Goal: Information Seeking & Learning: Learn about a topic

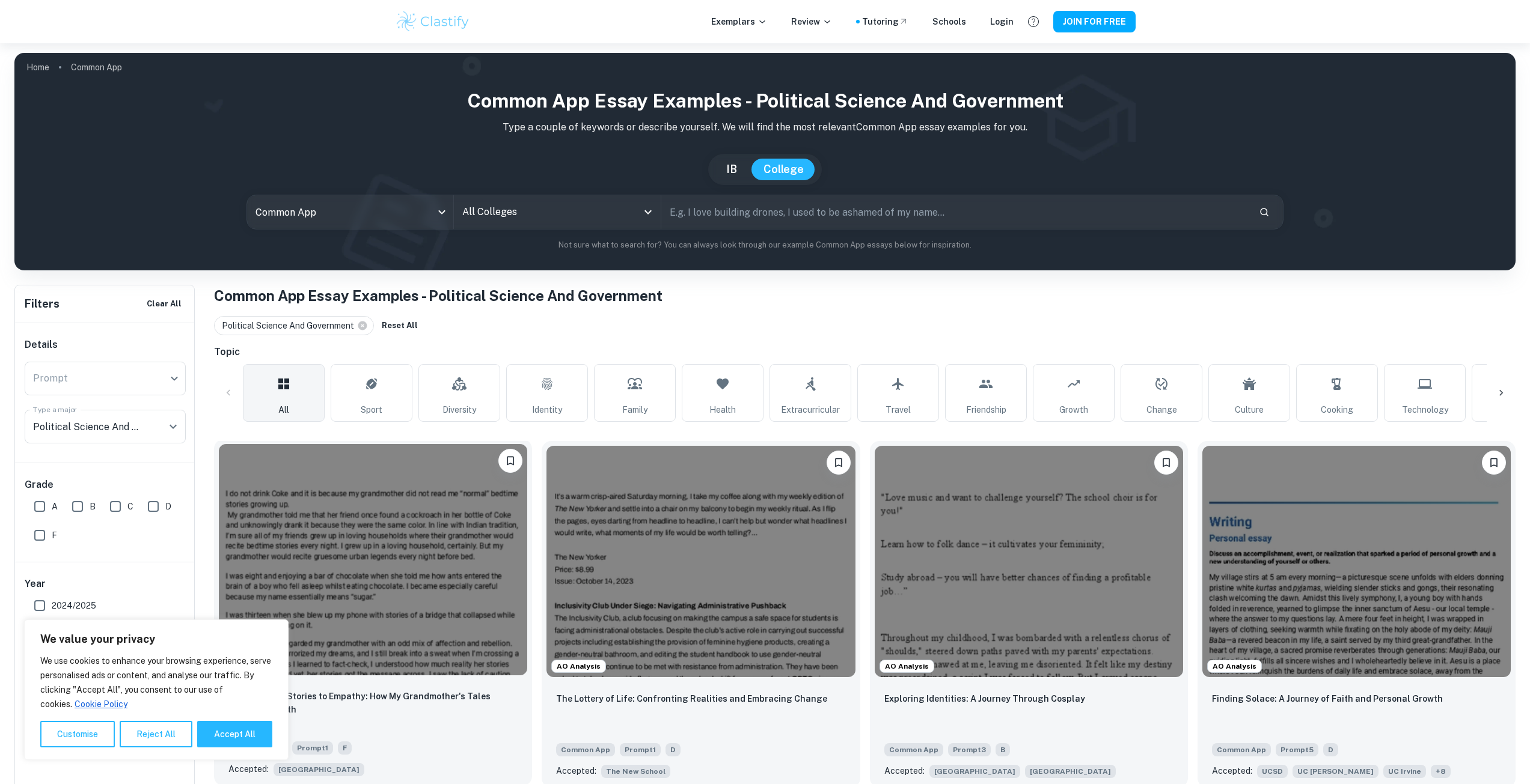
scroll to position [180, 0]
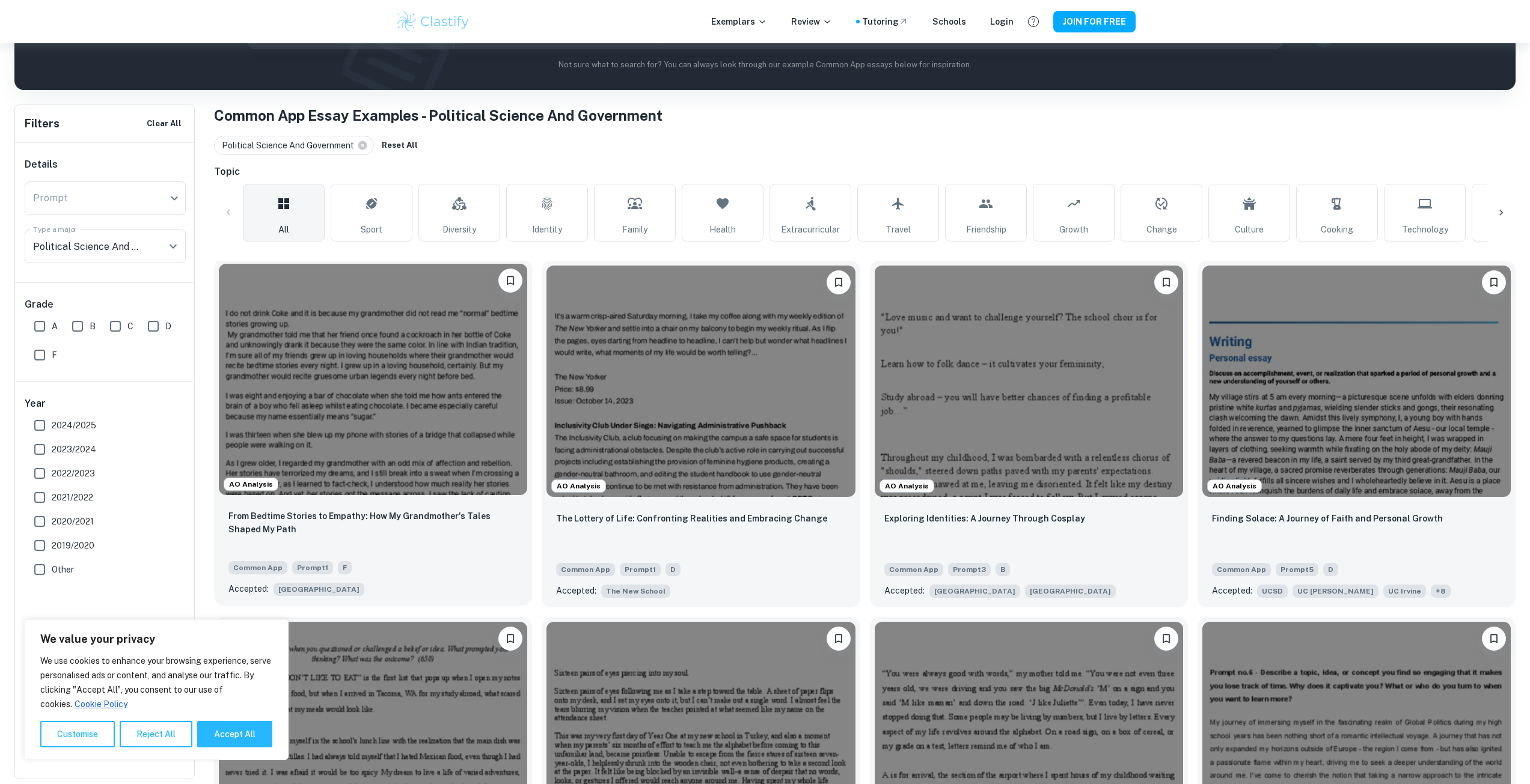
click at [379, 397] on img at bounding box center [373, 379] width 309 height 231
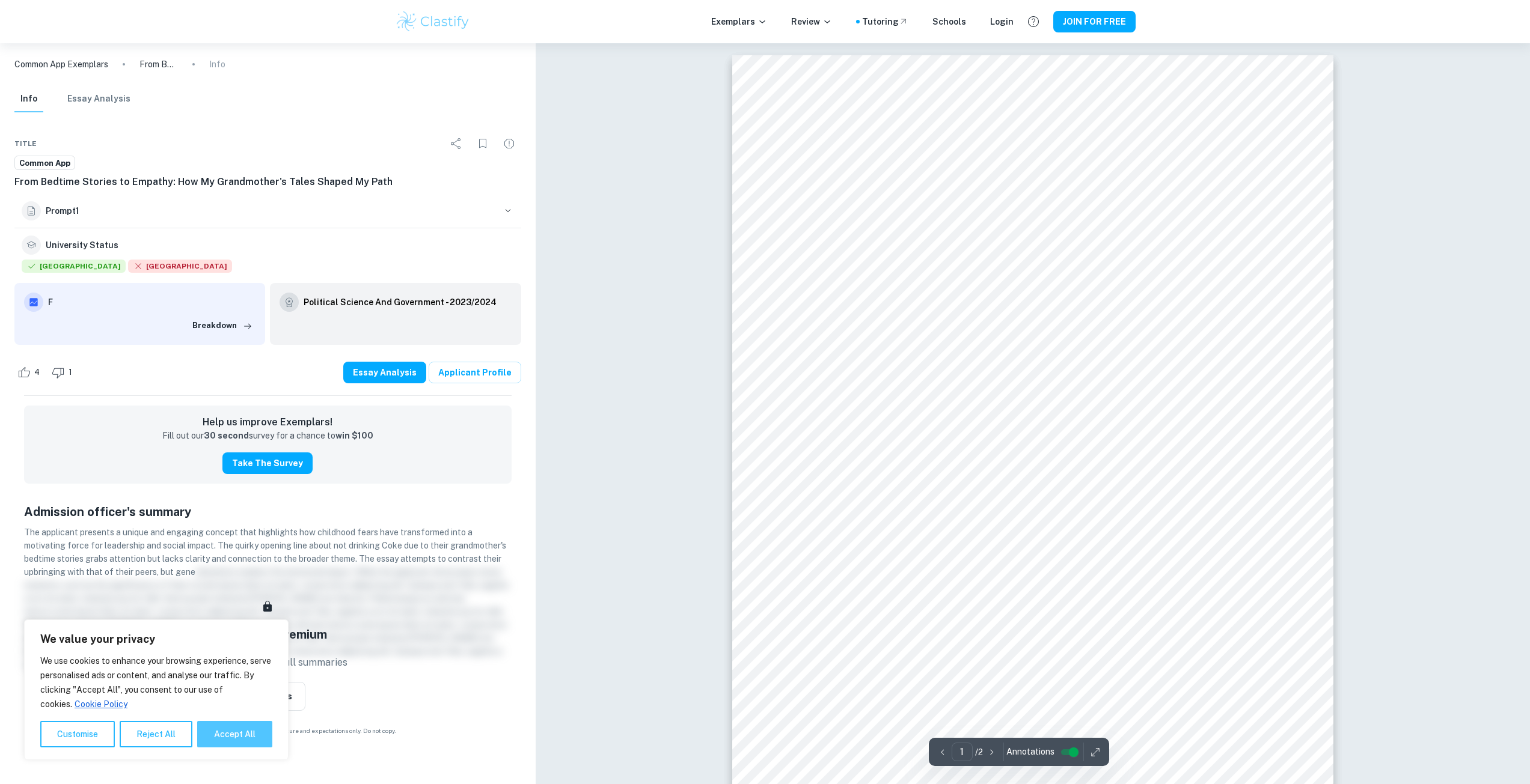
click at [248, 737] on button "Accept All" at bounding box center [234, 735] width 75 height 26
checkbox input "true"
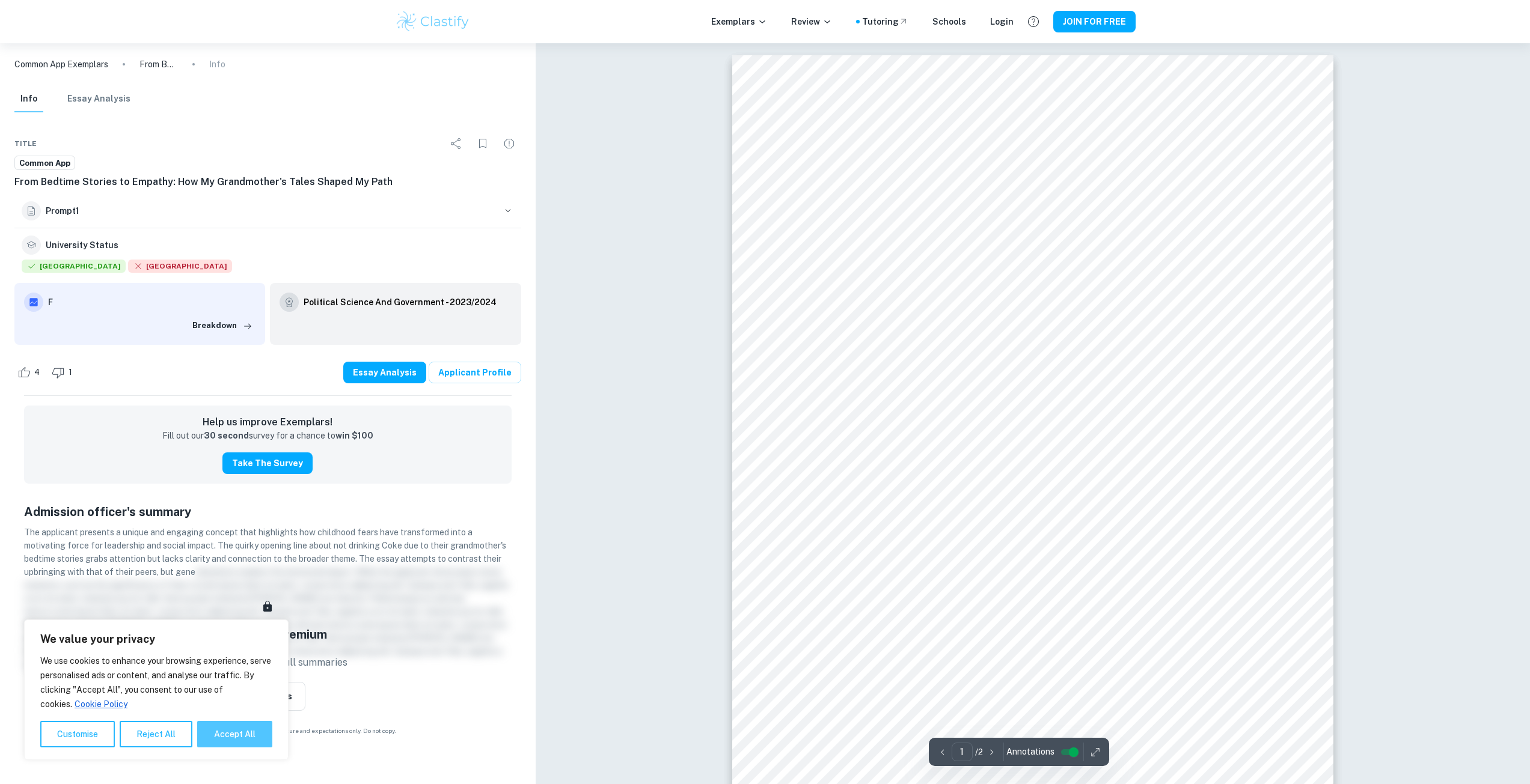
checkbox input "true"
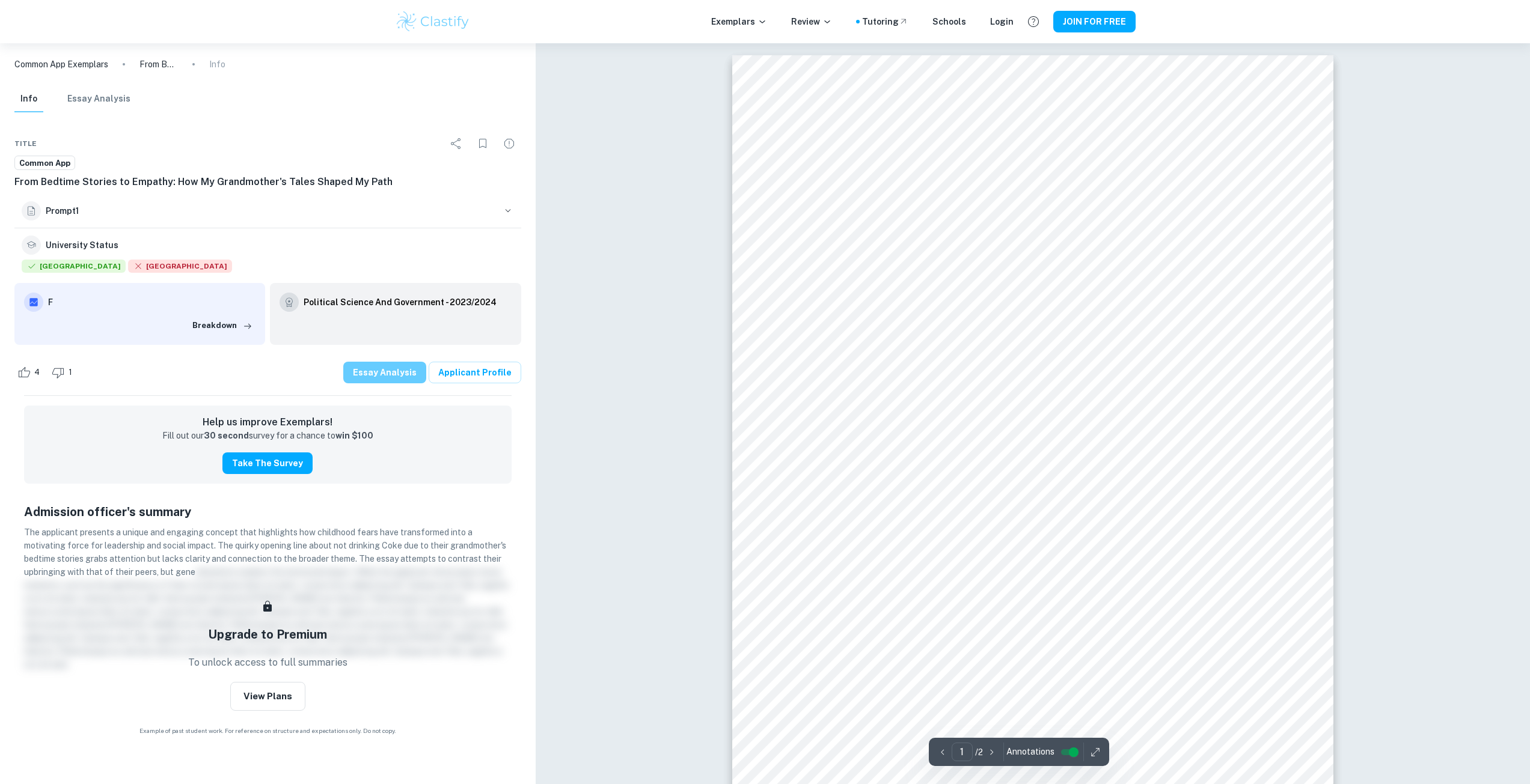
click at [362, 370] on button "Essay Analysis" at bounding box center [384, 372] width 83 height 21
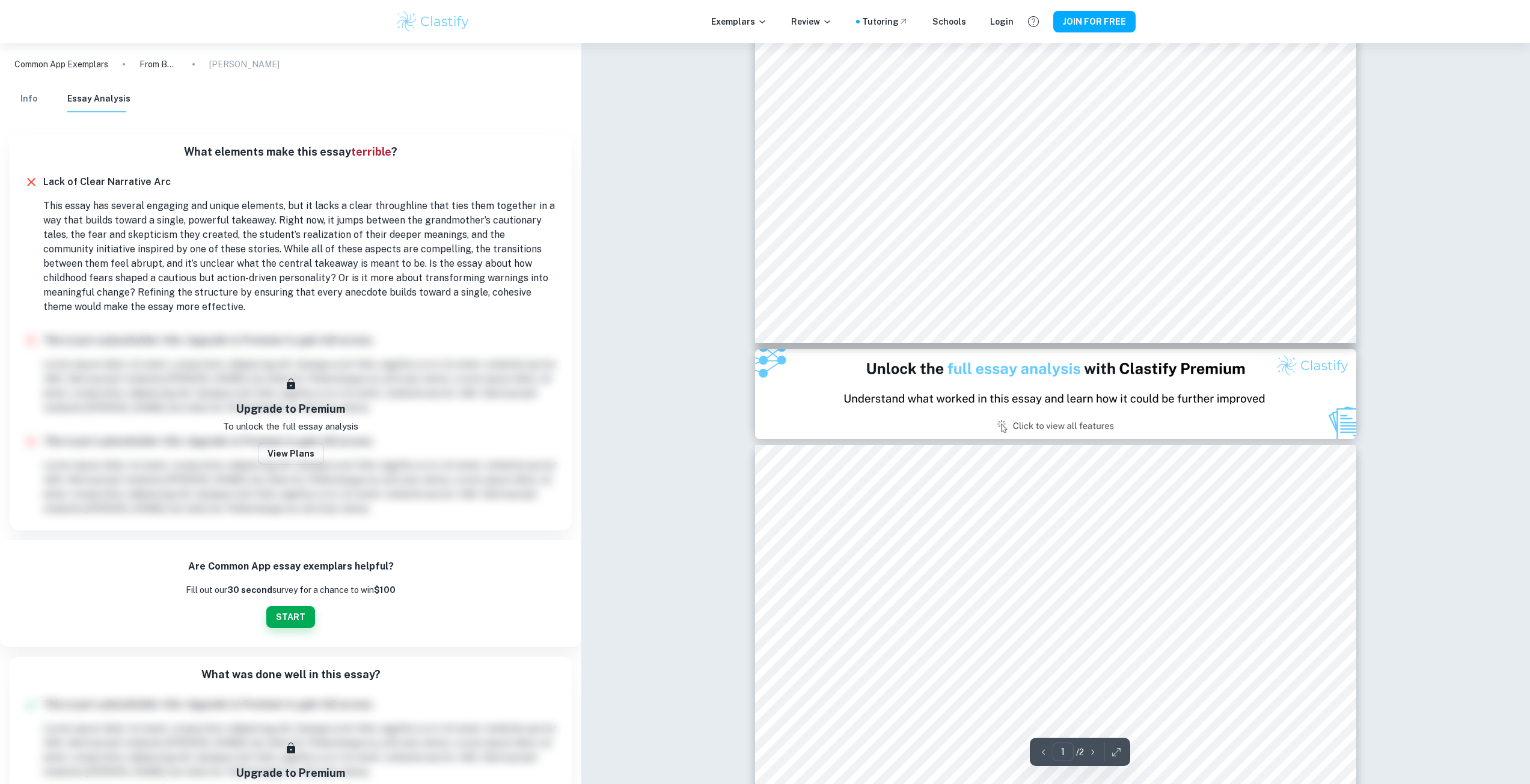
type input "2"
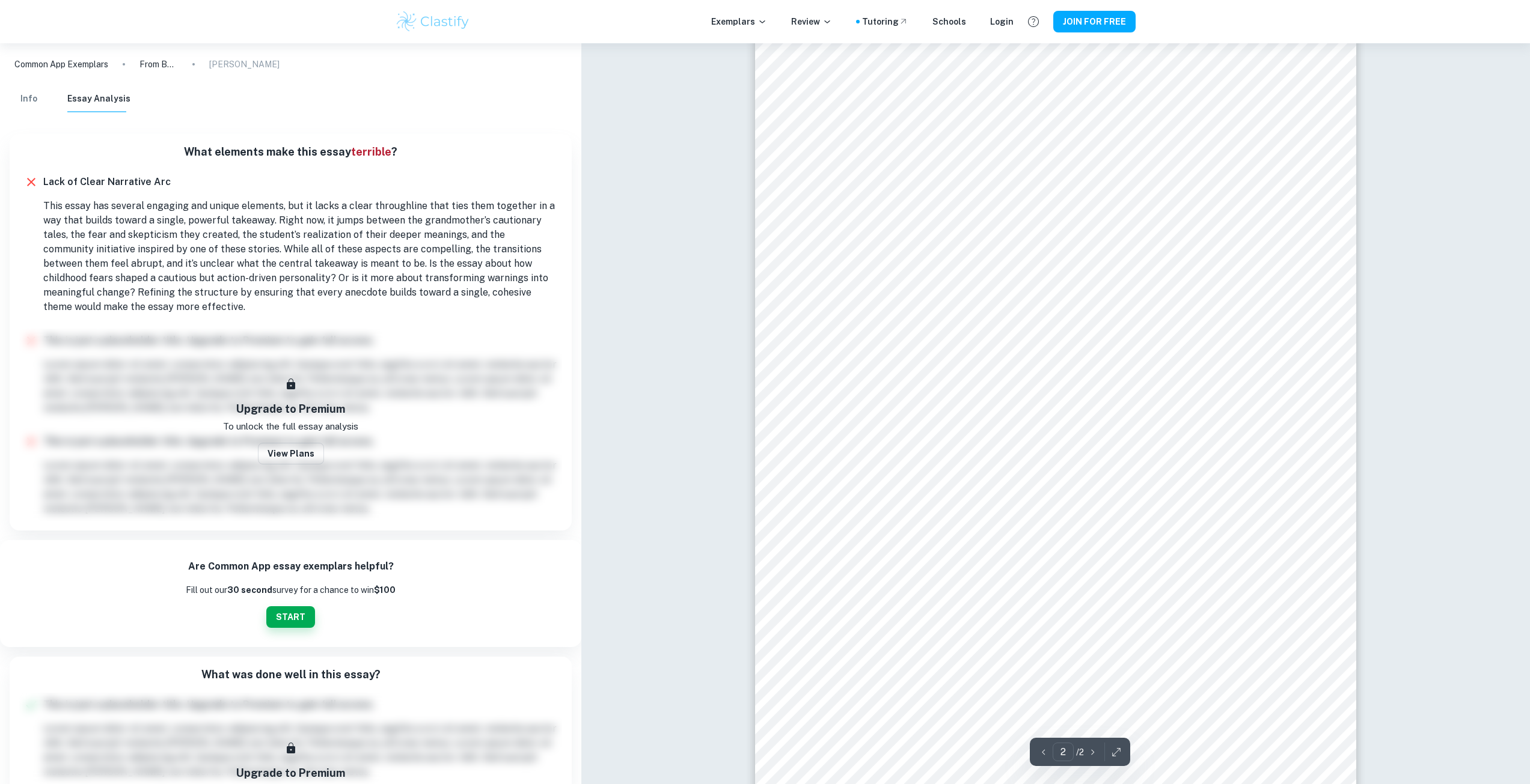
scroll to position [941, 0]
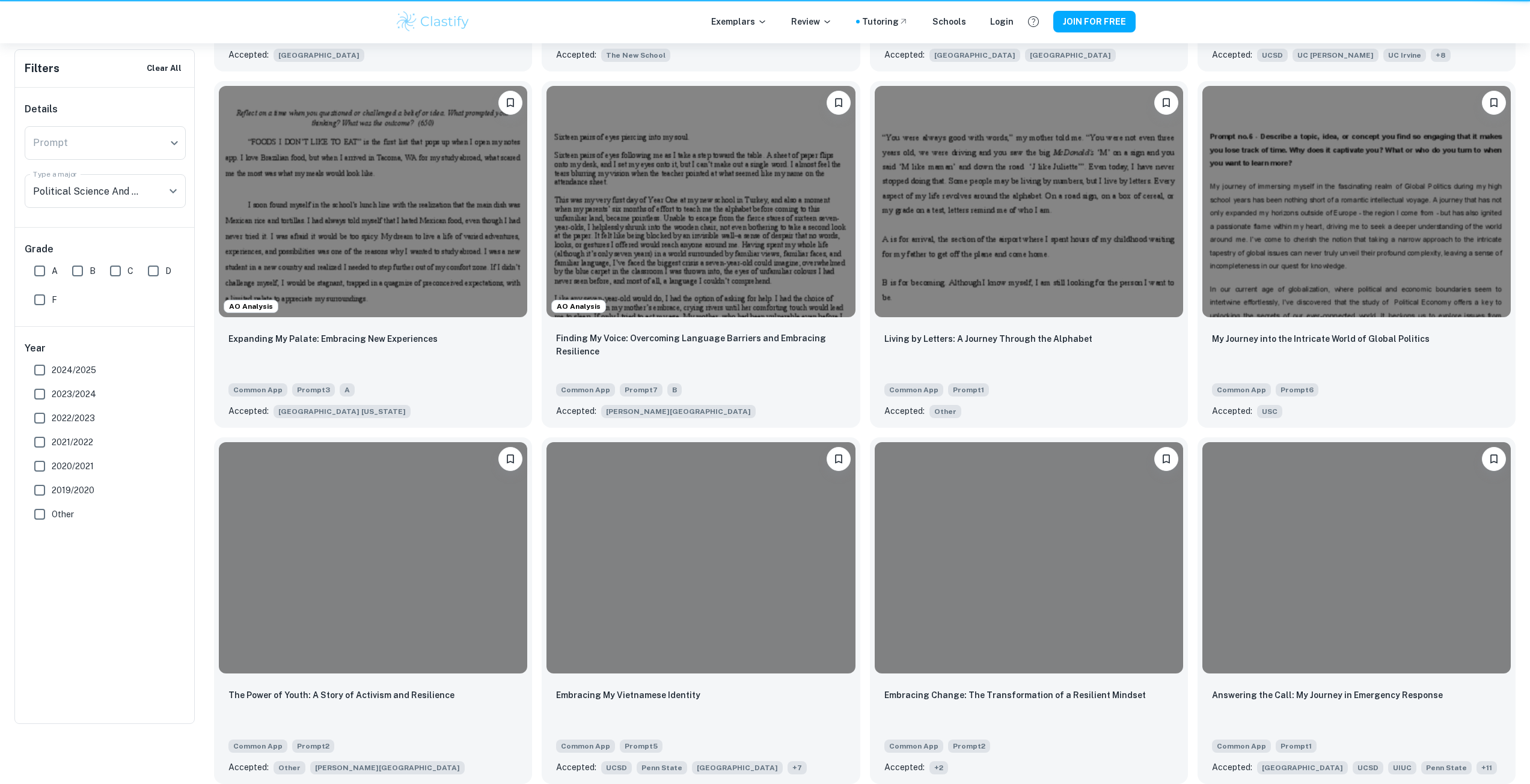
scroll to position [180, 0]
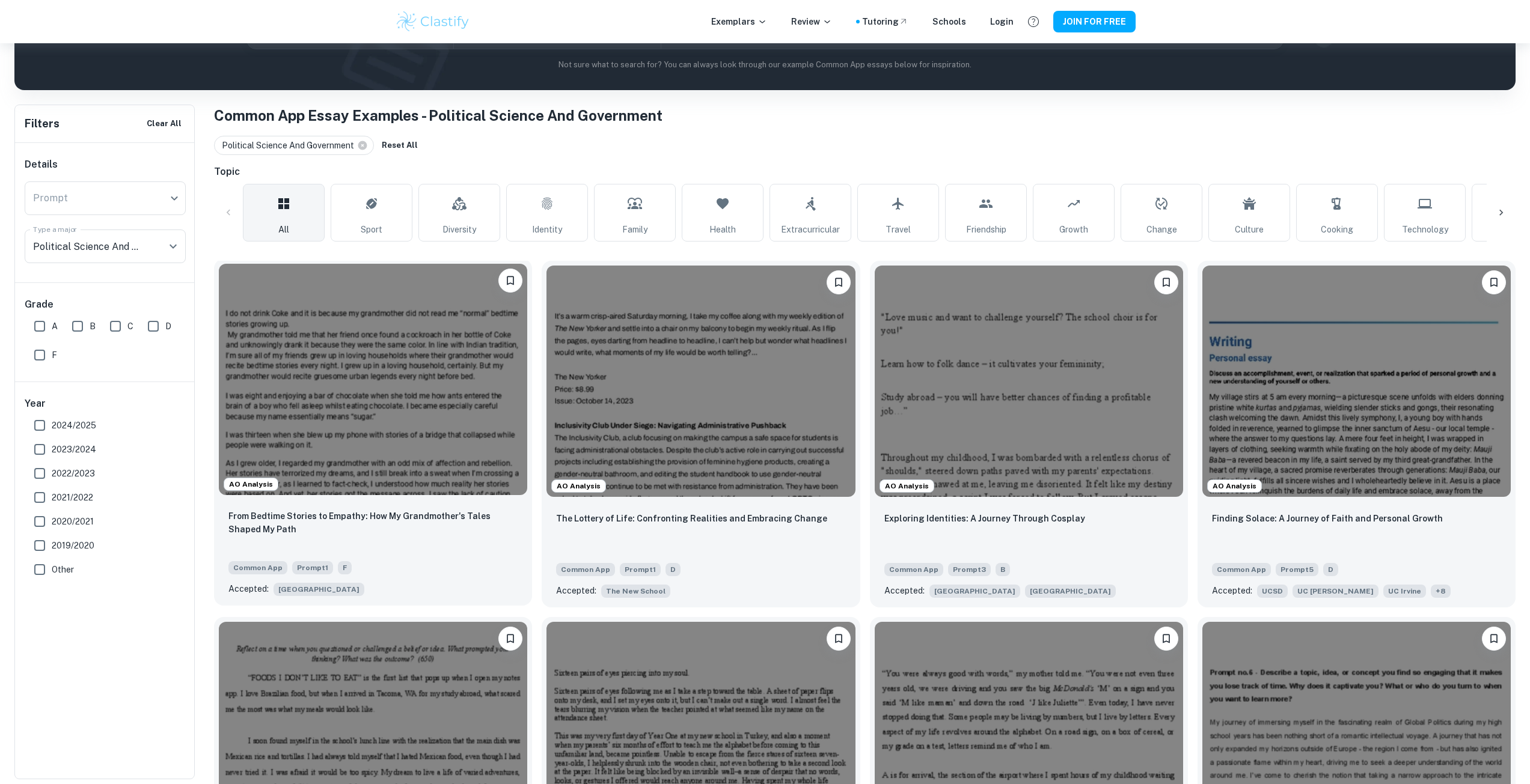
click at [440, 368] on img at bounding box center [373, 379] width 309 height 231
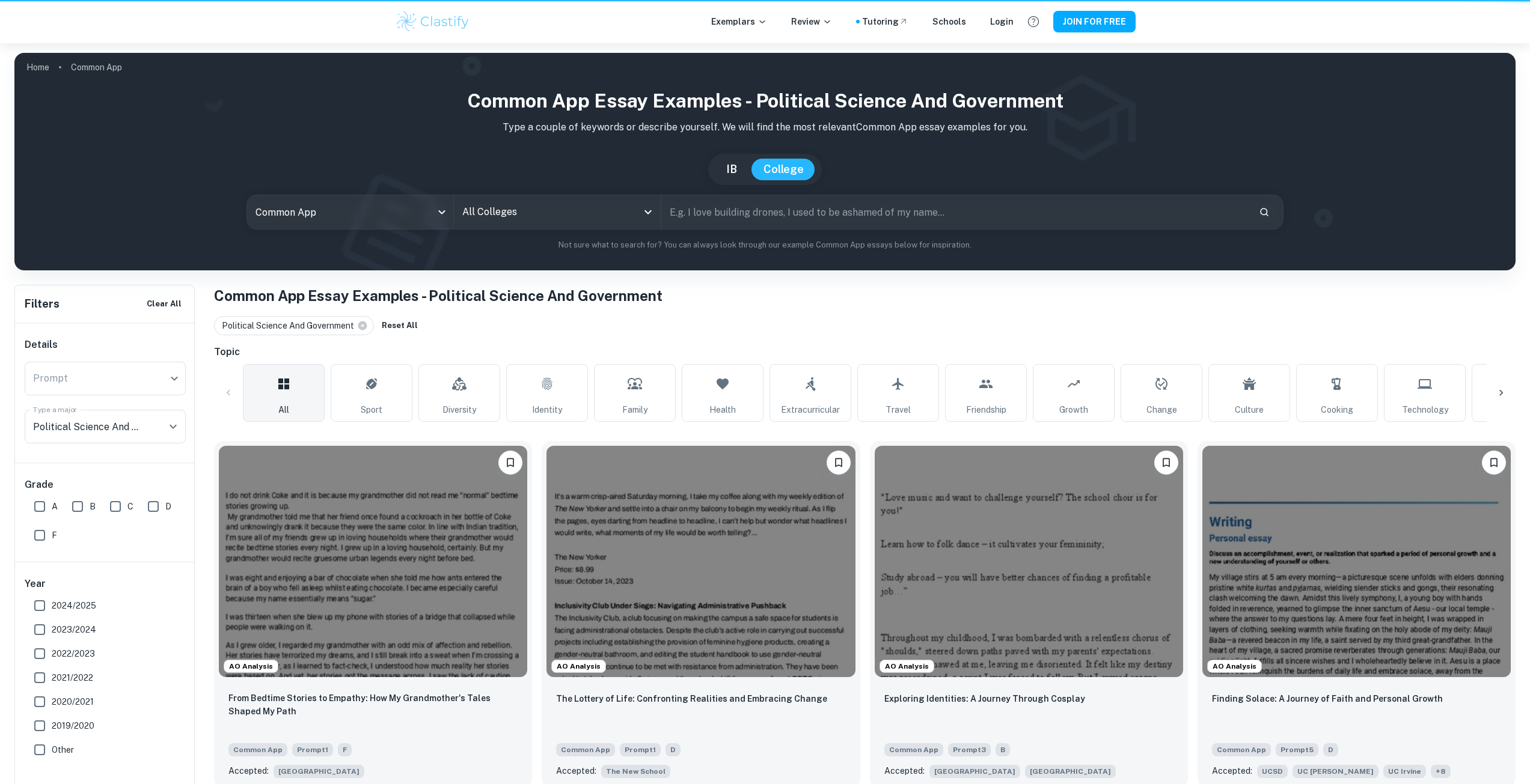
scroll to position [180, 0]
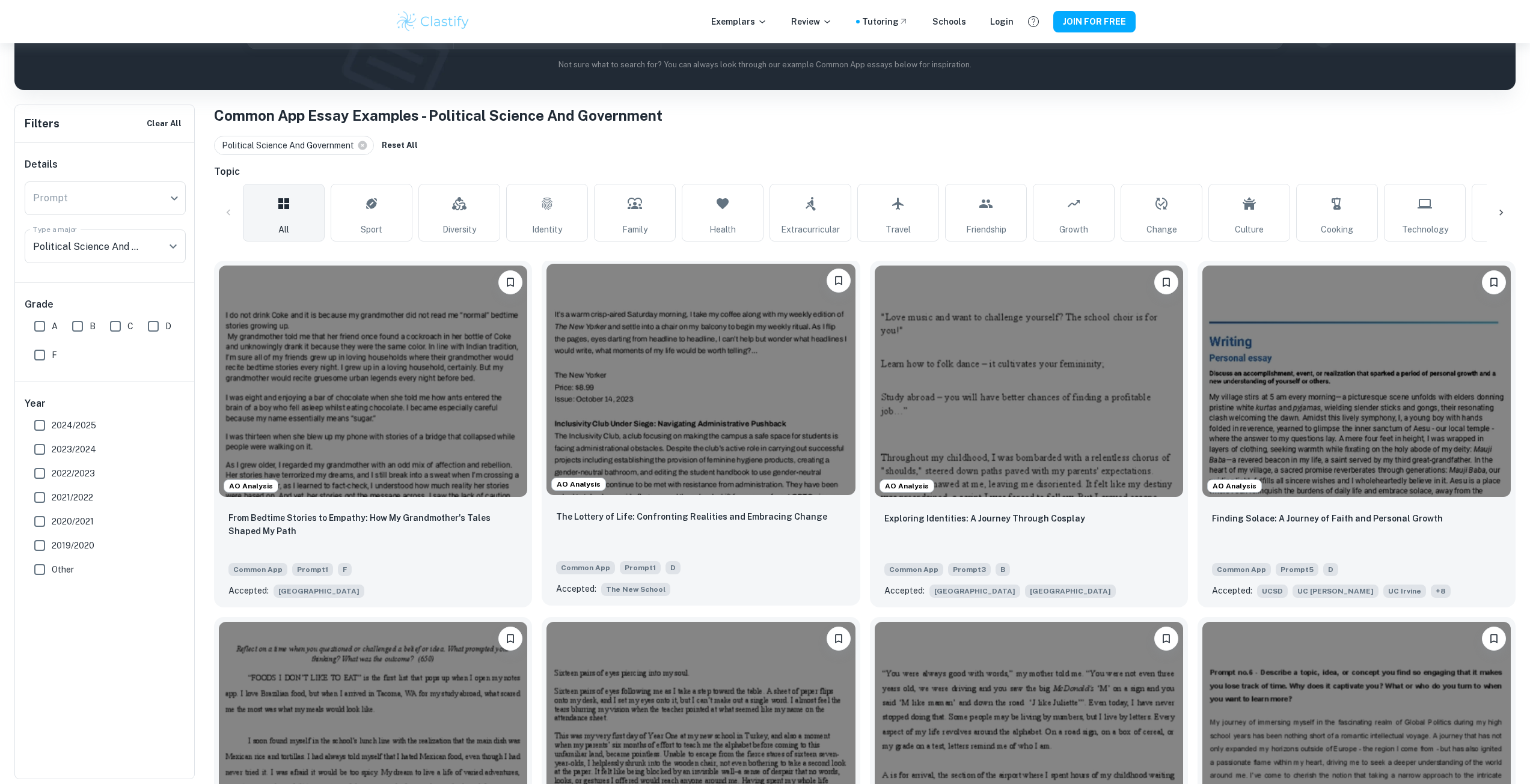
click at [705, 384] on img at bounding box center [701, 379] width 309 height 231
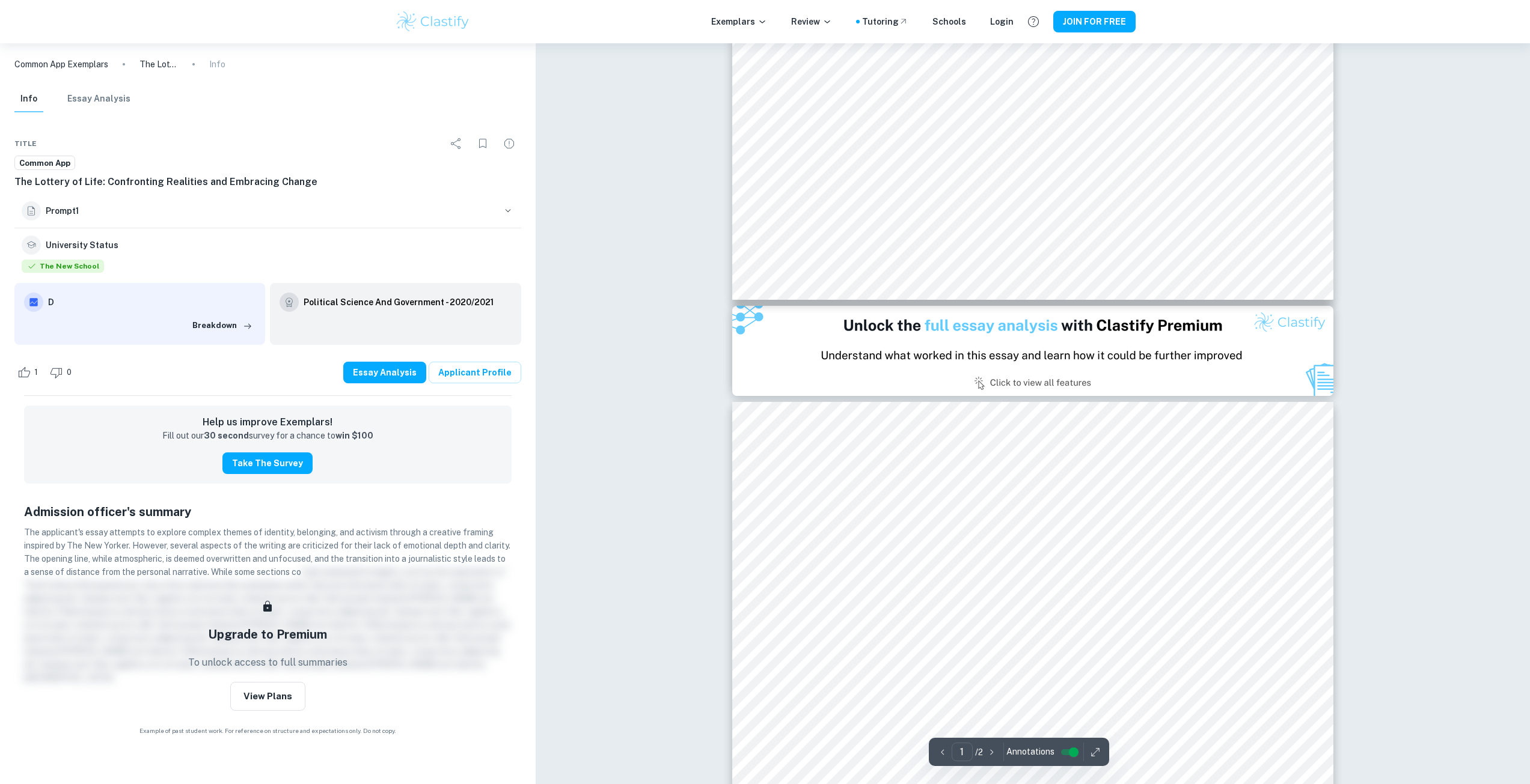
type input "2"
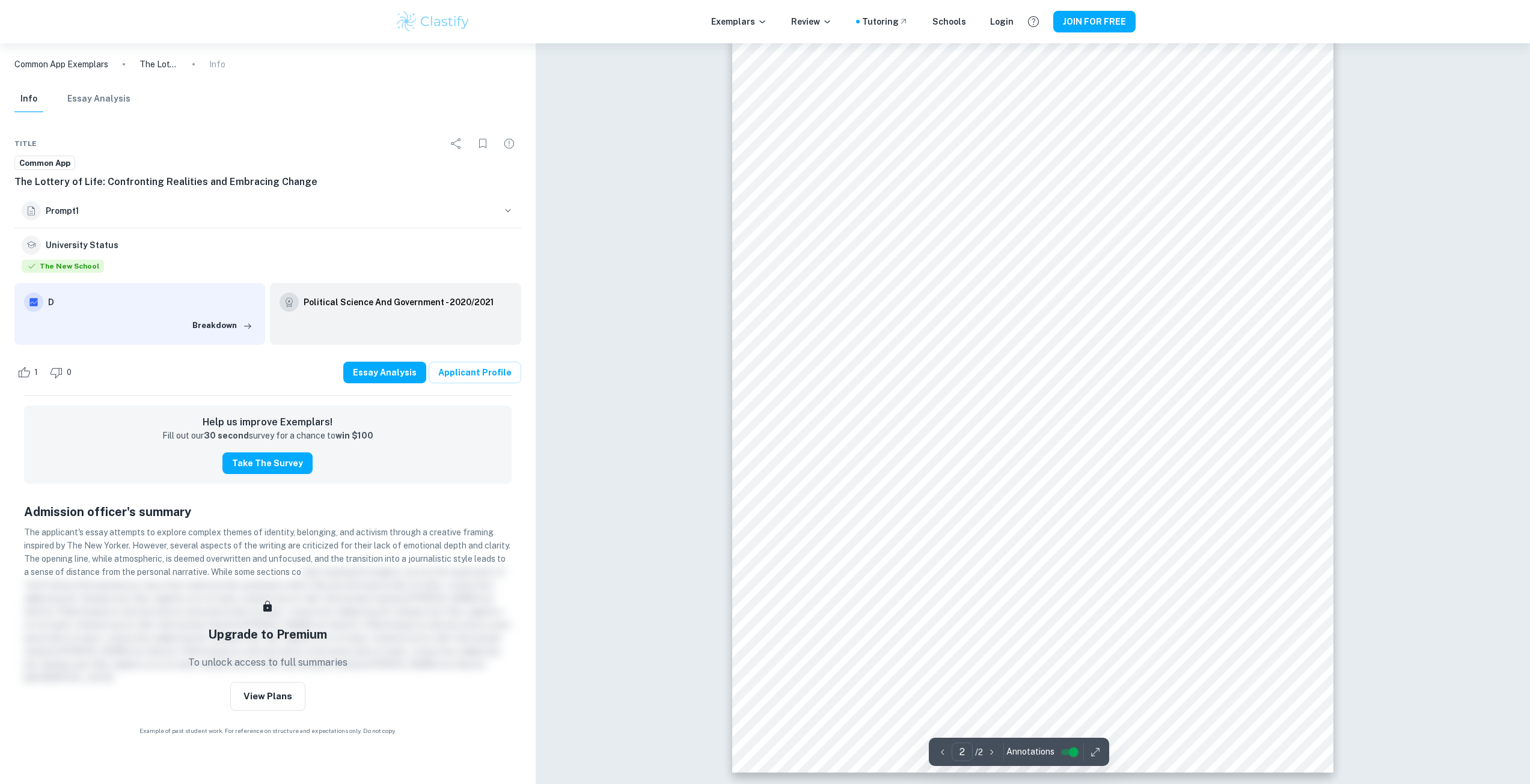
scroll to position [1082, 0]
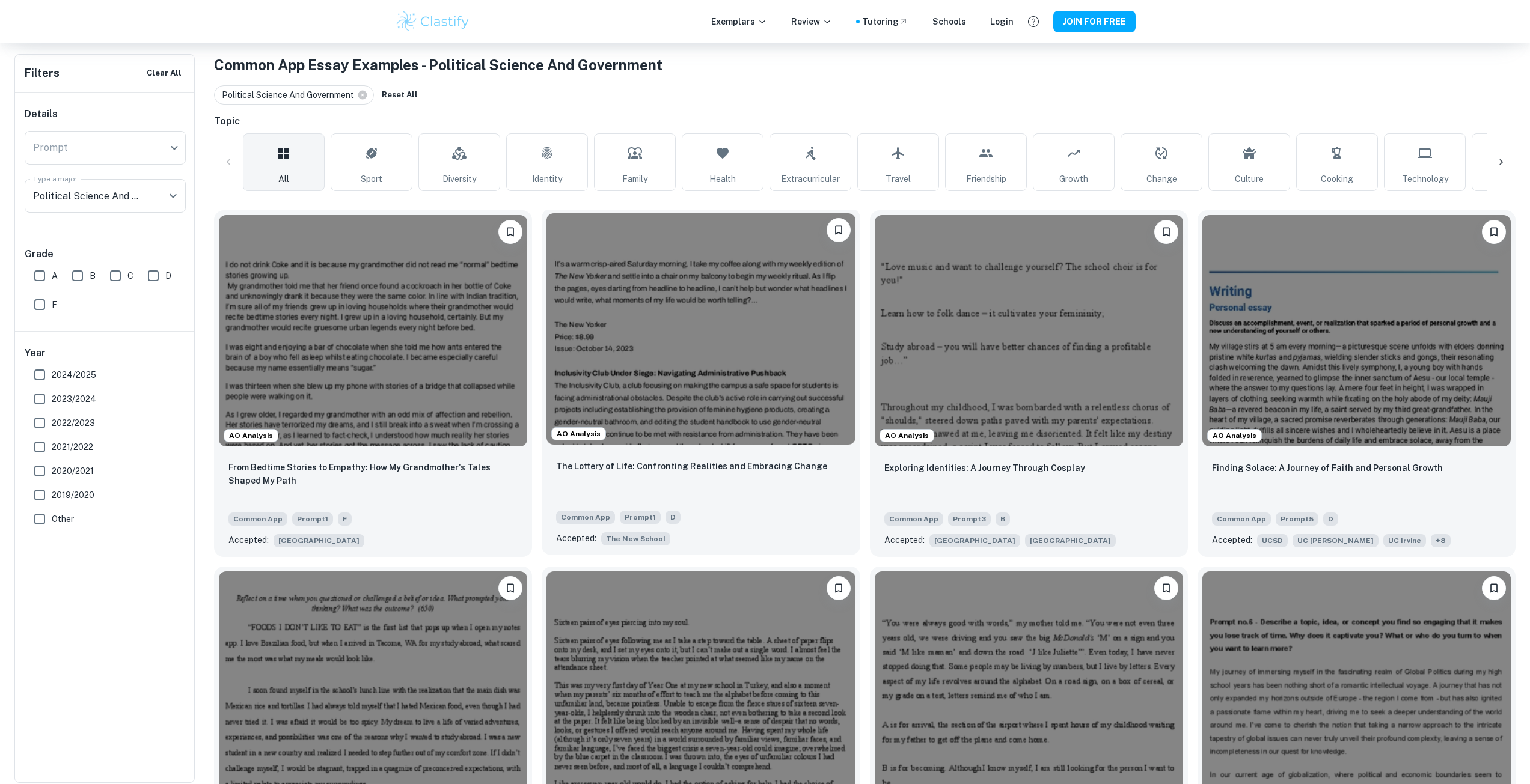
scroll to position [301, 0]
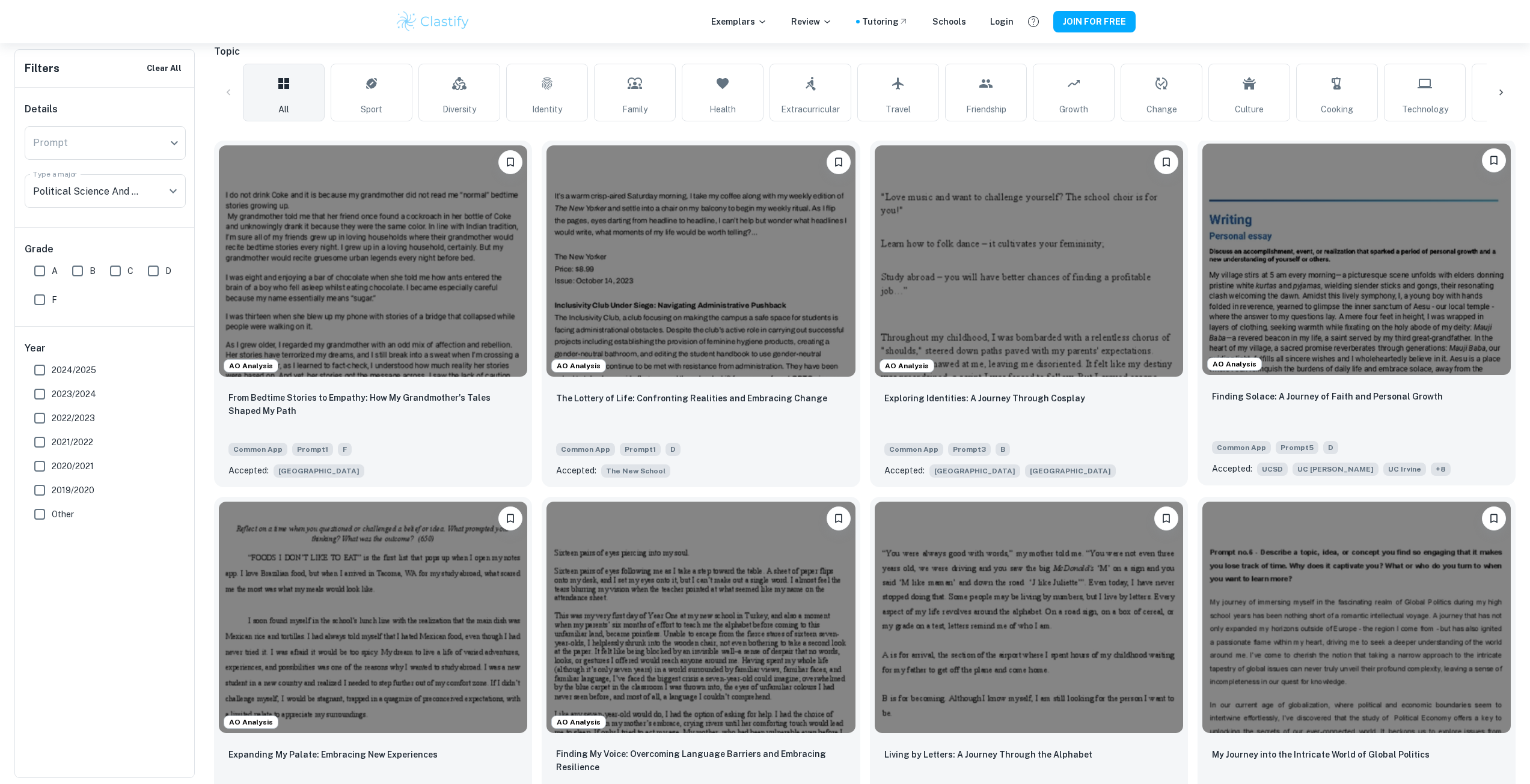
click at [1318, 355] on img at bounding box center [1357, 259] width 309 height 231
